Goal: Find specific page/section: Find specific page/section

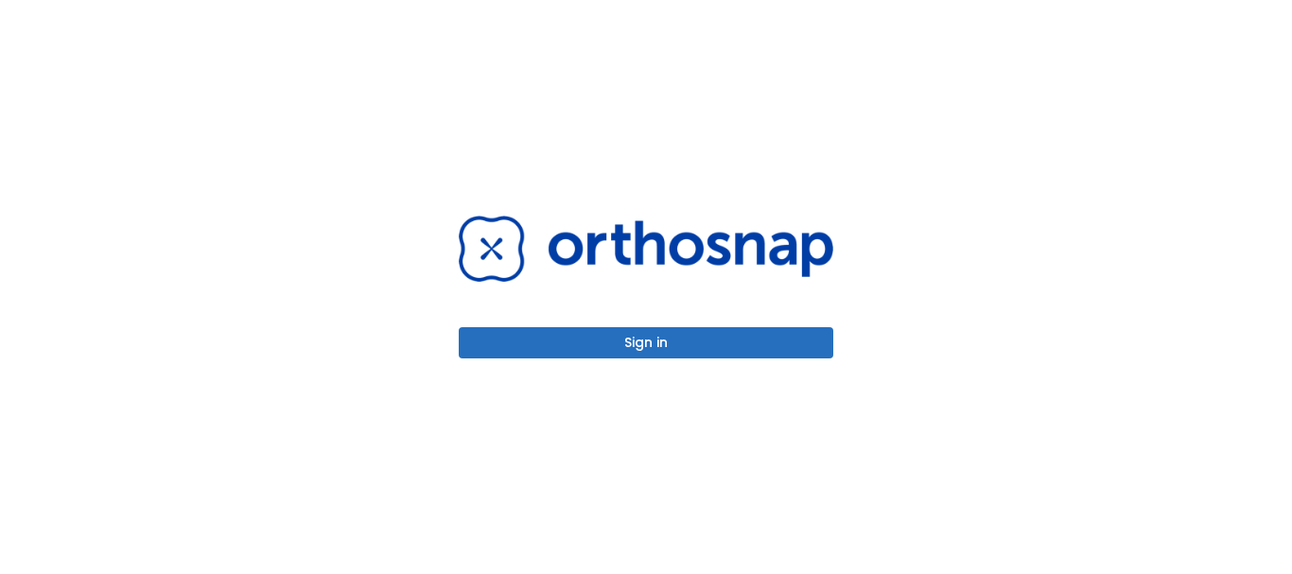
click at [668, 337] on button "Sign in" at bounding box center [646, 342] width 375 height 31
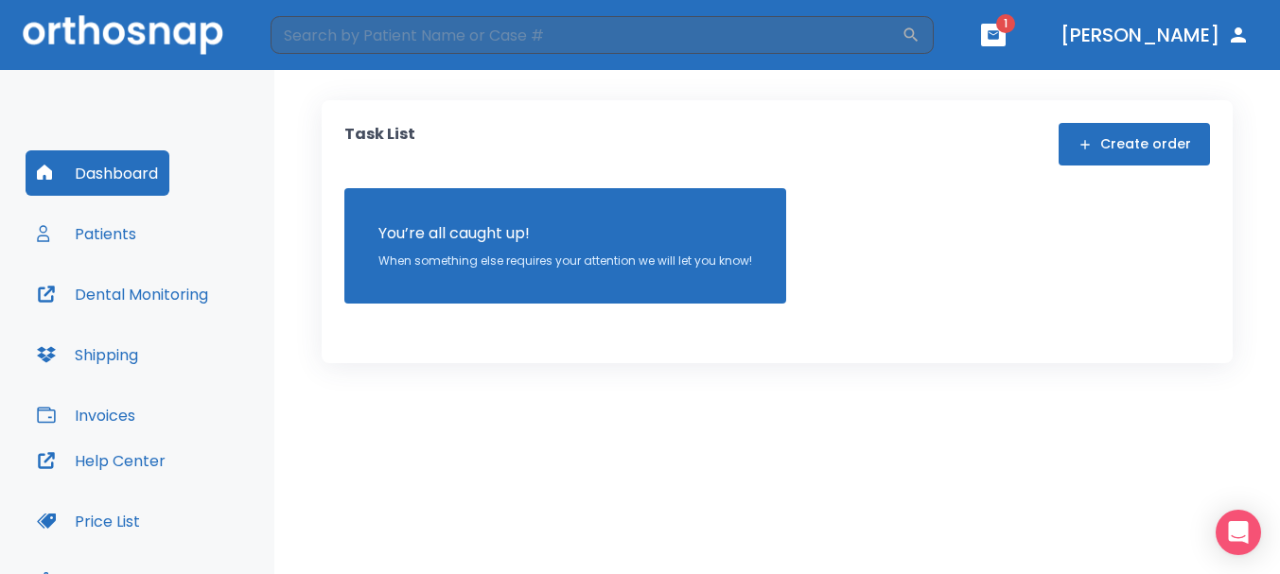
click at [1000, 40] on icon "button" at bounding box center [993, 34] width 13 height 13
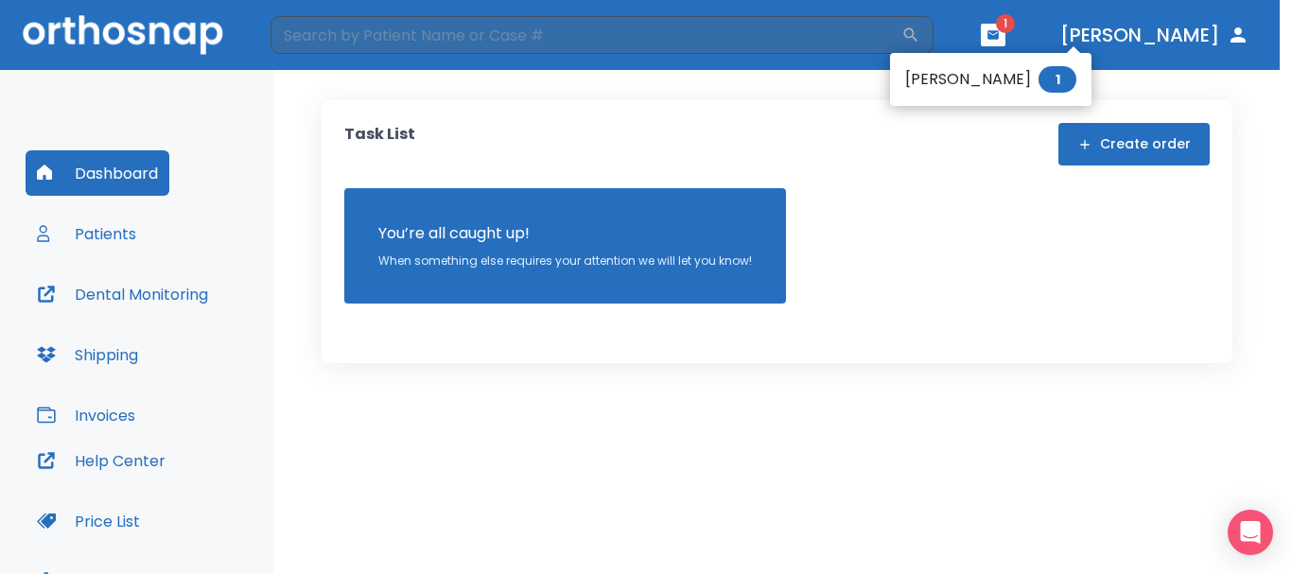
click at [1064, 40] on div at bounding box center [646, 287] width 1292 height 574
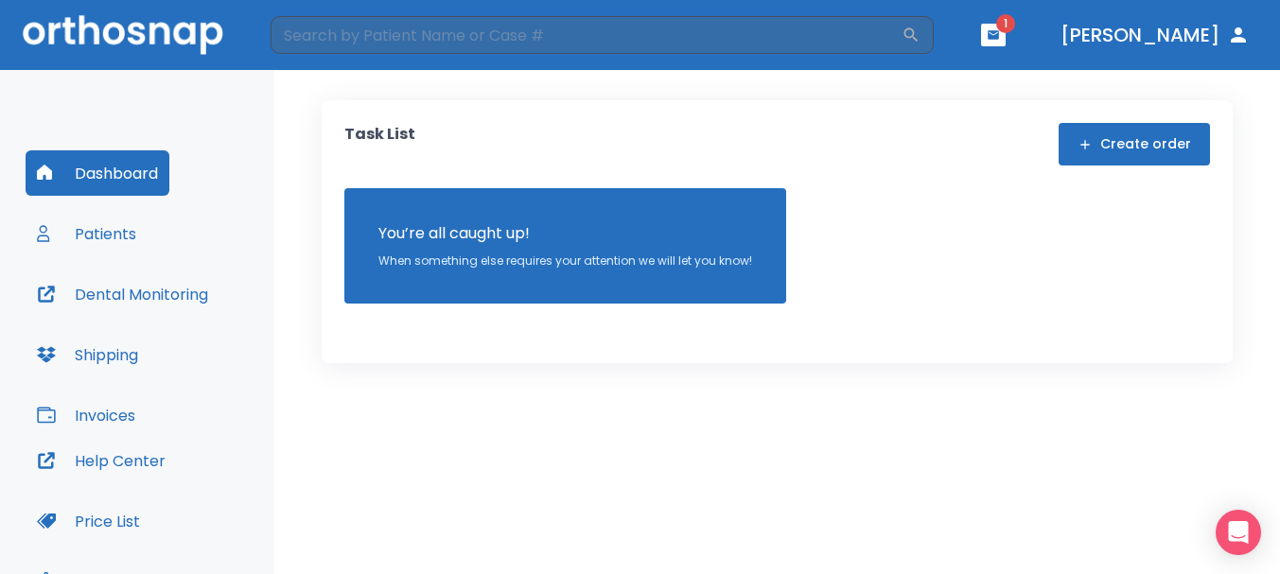
click at [1006, 26] on button "button" at bounding box center [993, 35] width 25 height 23
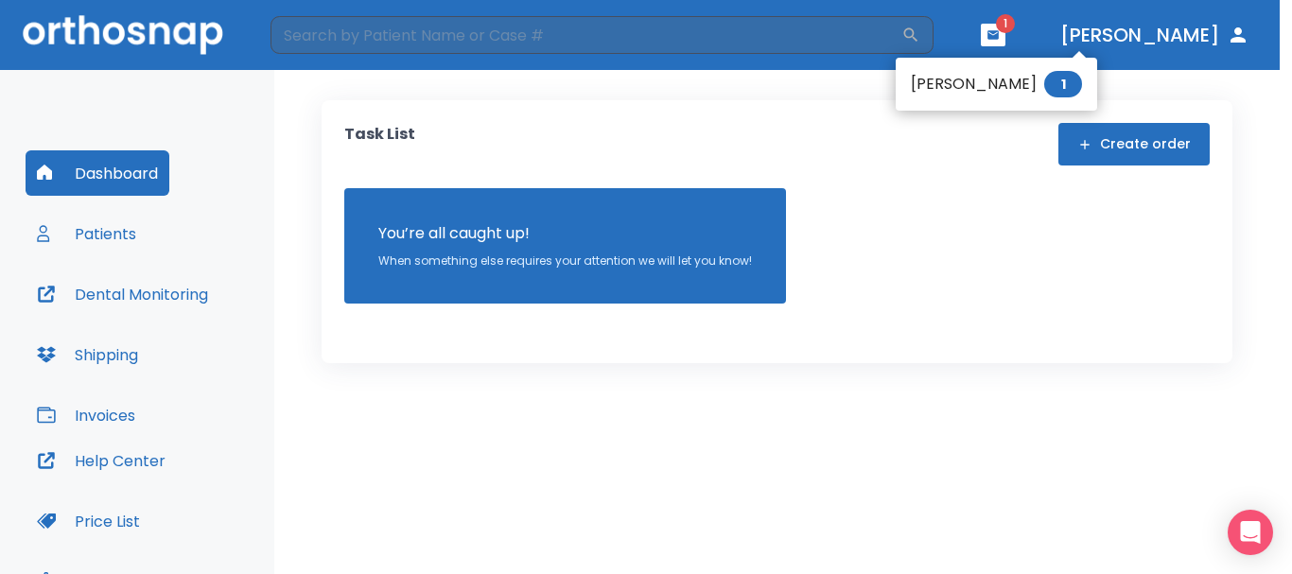
click at [987, 85] on li "[PERSON_NAME] 1" at bounding box center [997, 84] width 202 height 38
